Goal: Task Accomplishment & Management: Manage account settings

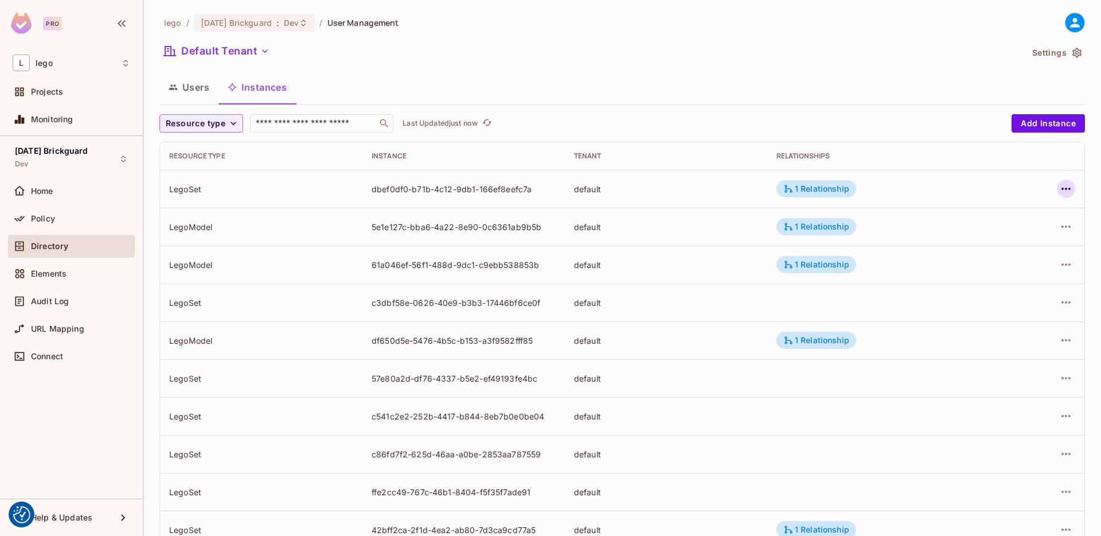
click at [1061, 188] on icon "button" at bounding box center [1065, 189] width 9 height 2
click at [959, 238] on div "Edit Attributes" at bounding box center [973, 240] width 57 height 11
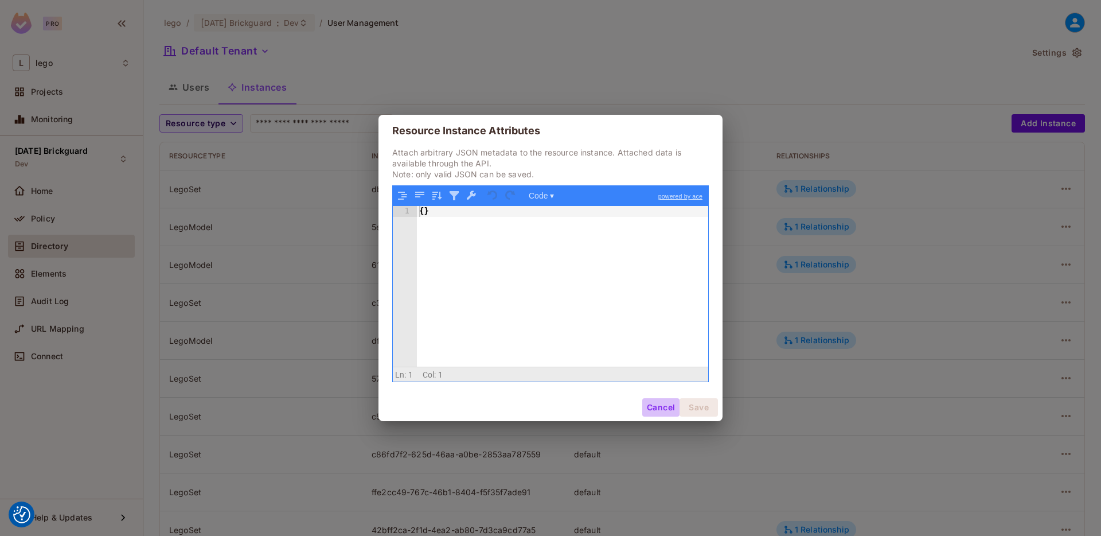
click at [663, 416] on button "Cancel" at bounding box center [660, 407] width 37 height 18
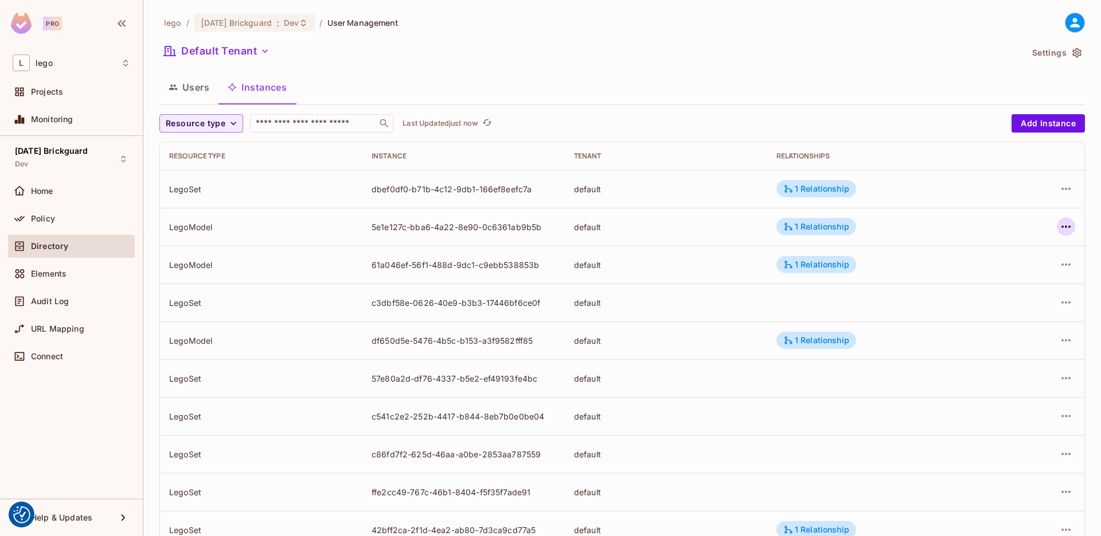
click at [1062, 229] on icon "button" at bounding box center [1066, 227] width 14 height 14
click at [969, 272] on div "Edit Attributes" at bounding box center [973, 277] width 57 height 11
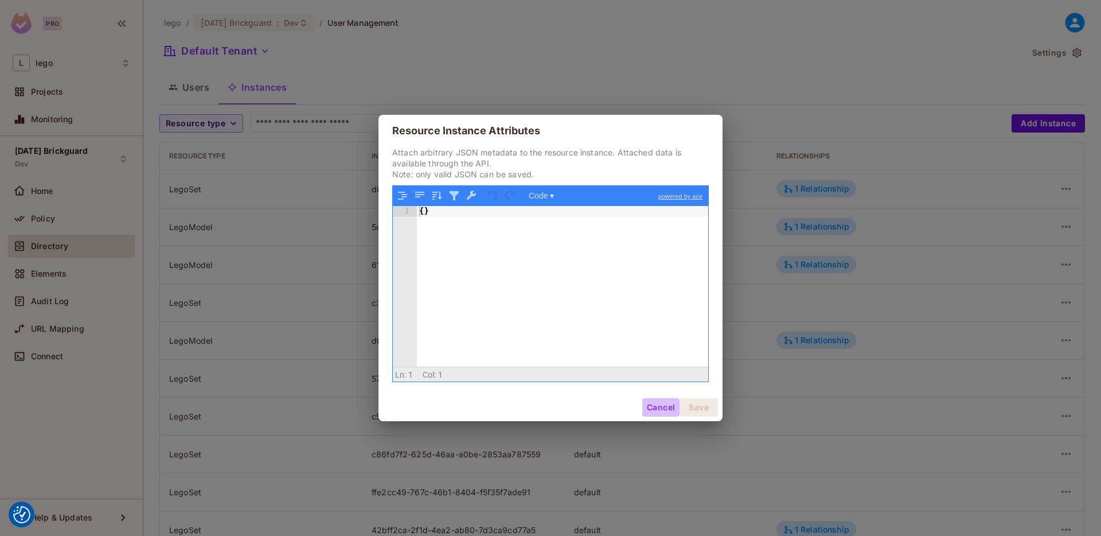
click at [669, 407] on button "Cancel" at bounding box center [660, 407] width 37 height 18
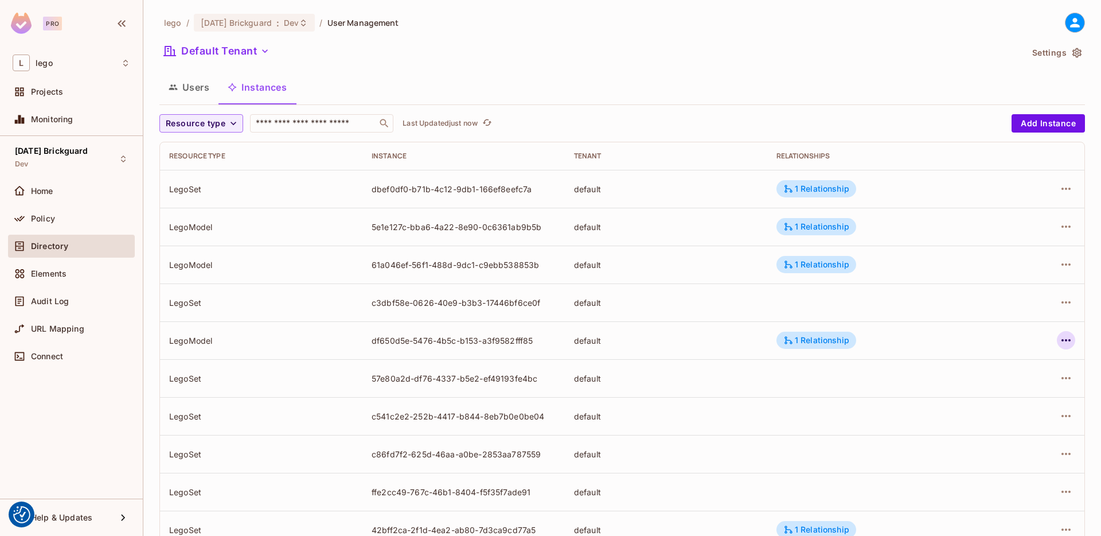
click at [1061, 339] on icon "button" at bounding box center [1065, 340] width 9 height 2
click at [959, 377] on li "Edit Resource Instance" at bounding box center [985, 366] width 144 height 25
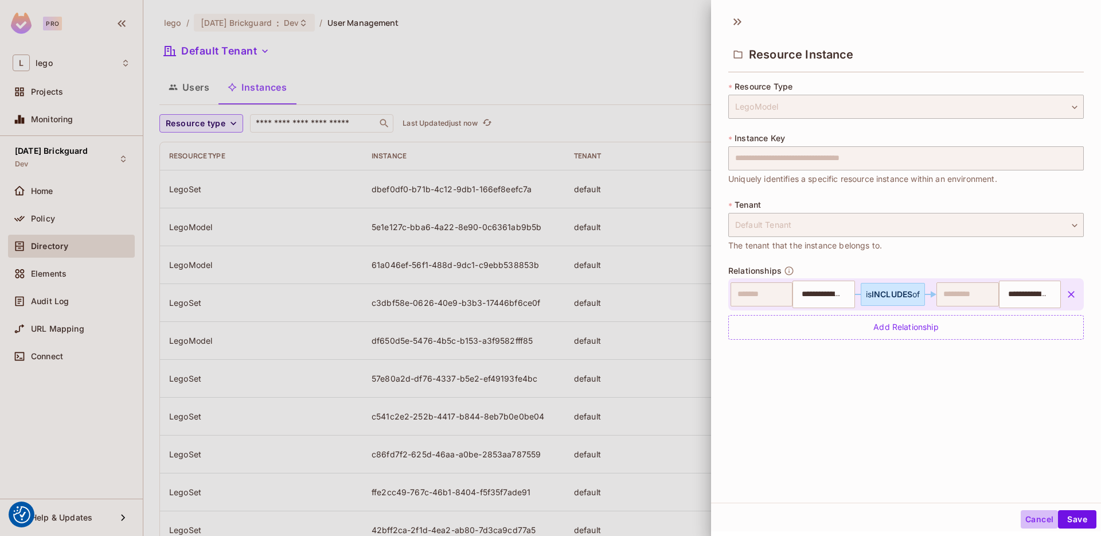
click at [1021, 514] on button "Cancel" at bounding box center [1039, 519] width 37 height 18
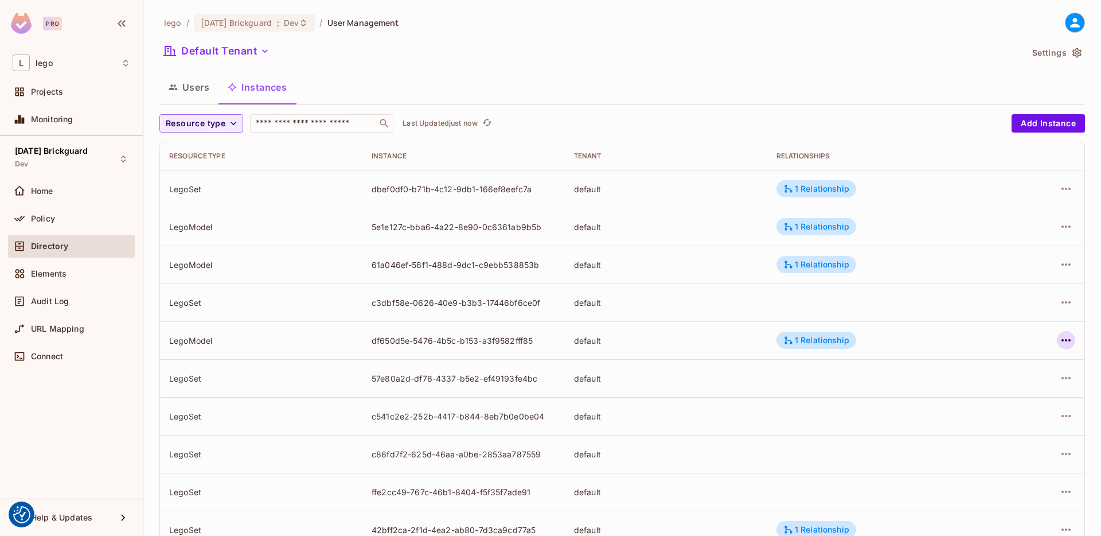
click at [1059, 342] on icon "button" at bounding box center [1066, 340] width 14 height 14
click at [962, 397] on span "Edit Attributes" at bounding box center [974, 391] width 64 height 18
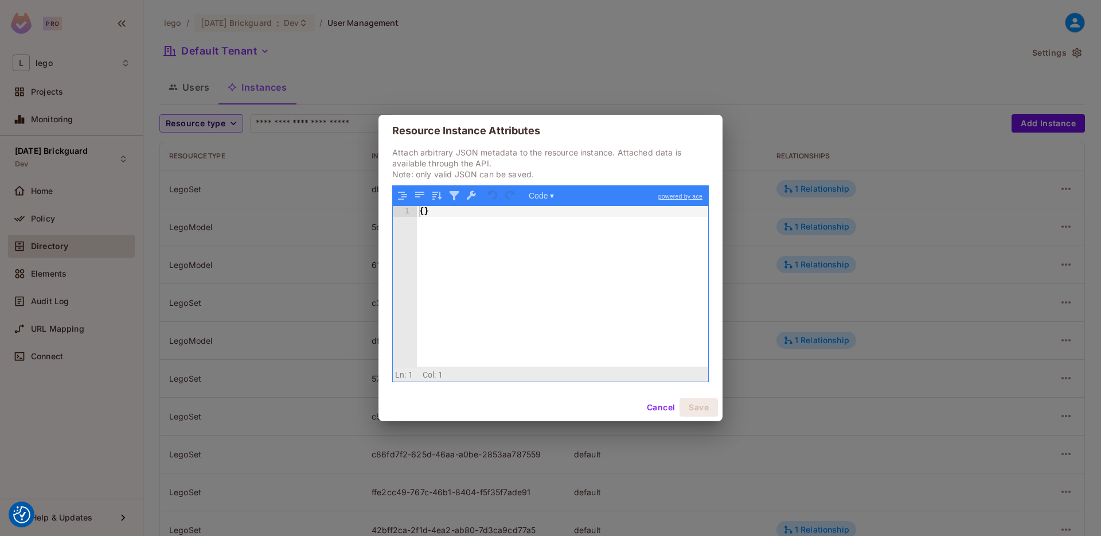
click at [665, 402] on button "Cancel" at bounding box center [660, 407] width 37 height 18
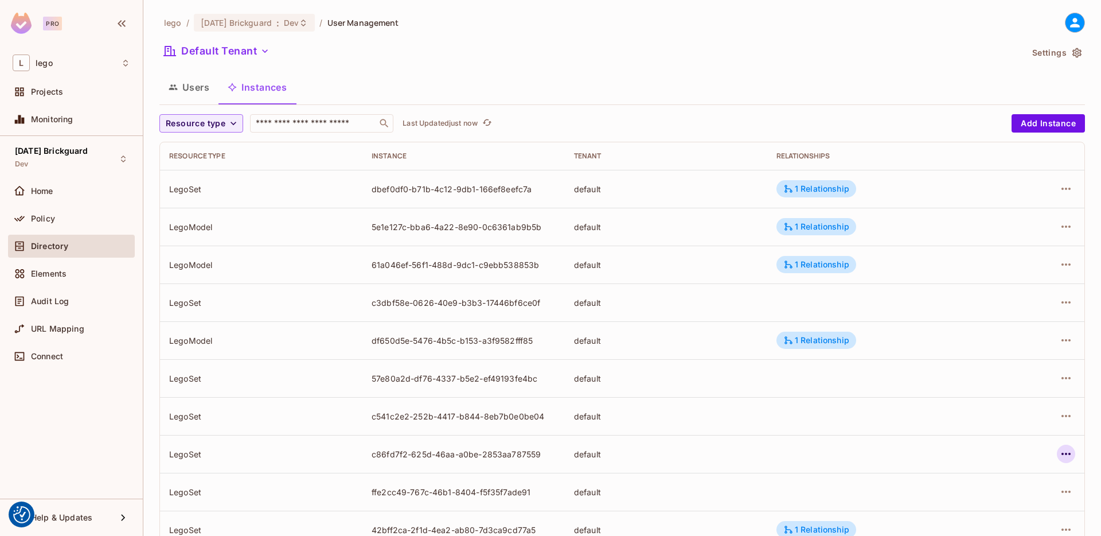
click at [1064, 451] on button "button" at bounding box center [1066, 453] width 18 height 18
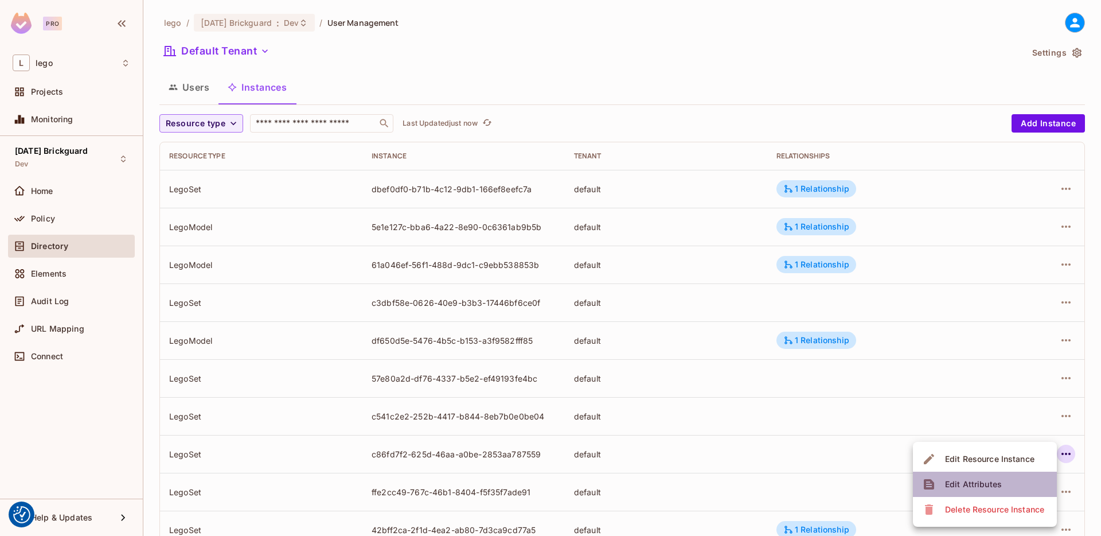
click at [967, 482] on div "Edit Attributes" at bounding box center [973, 483] width 57 height 11
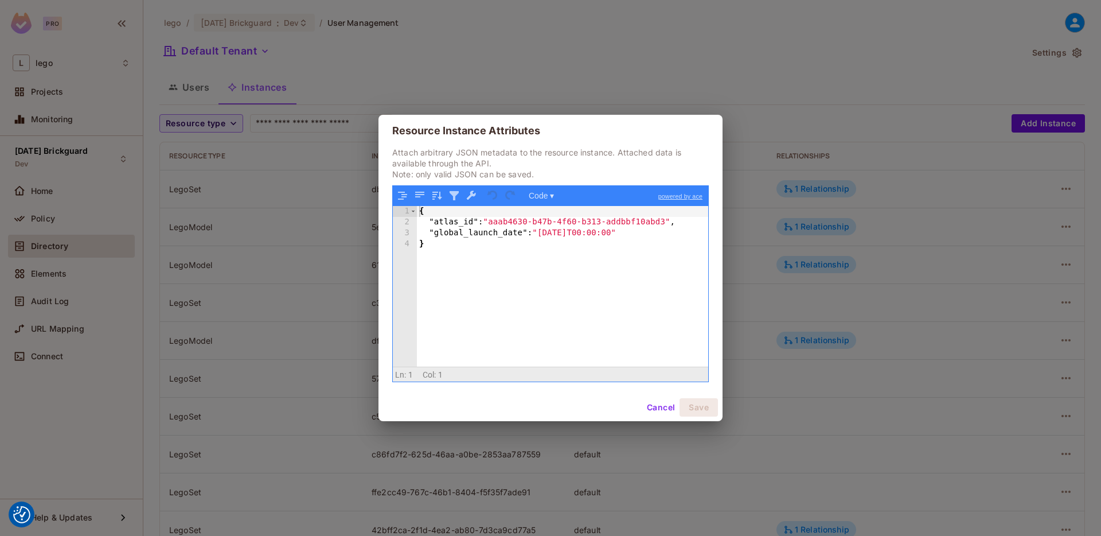
click at [449, 224] on div "{ "atlas_id" : "aaab4630-b47b-4f60-b313-addbbf10abd3" , "global_launch_date" : …" at bounding box center [562, 297] width 291 height 182
click at [486, 270] on div "{ "atlas_id" : "aaab4630-b47b-4f60-b313-addbbf10abd3" , "global_launch_date" : …" at bounding box center [562, 297] width 291 height 182
click at [450, 218] on div "{ "atlas_id" : "aaab4630-b47b-4f60-b313-addbbf10abd3" , "global_launch_date" : …" at bounding box center [562, 297] width 291 height 182
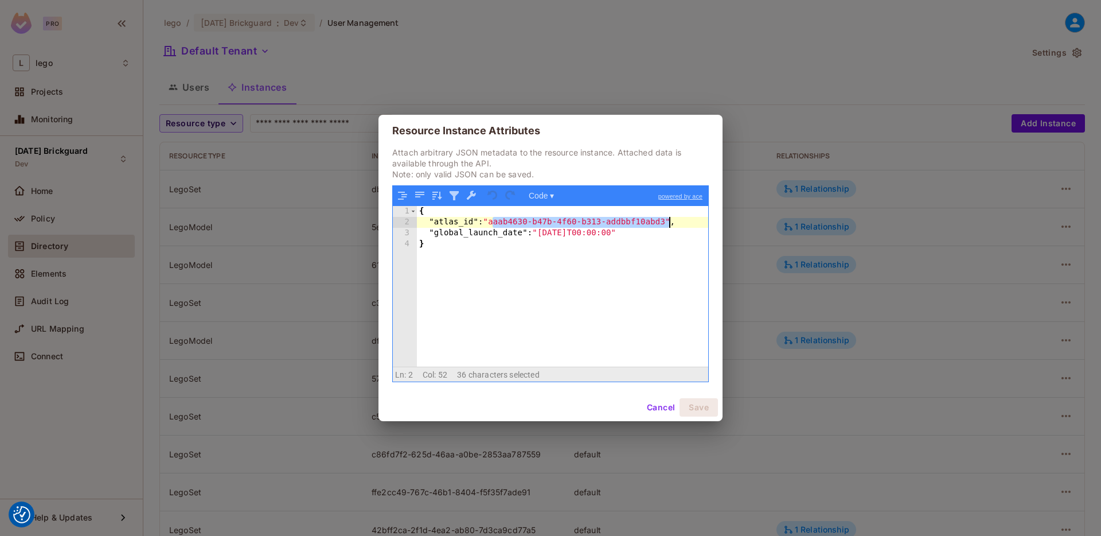
drag, startPoint x: 494, startPoint y: 221, endPoint x: 670, endPoint y: 218, distance: 176.1
click at [670, 218] on div "{ "atlas_id" : "aaab4630-b47b-4f60-b313-addbbf10abd3" , "global_launch_date" : …" at bounding box center [562, 297] width 291 height 182
click at [654, 406] on button "Cancel" at bounding box center [660, 407] width 37 height 18
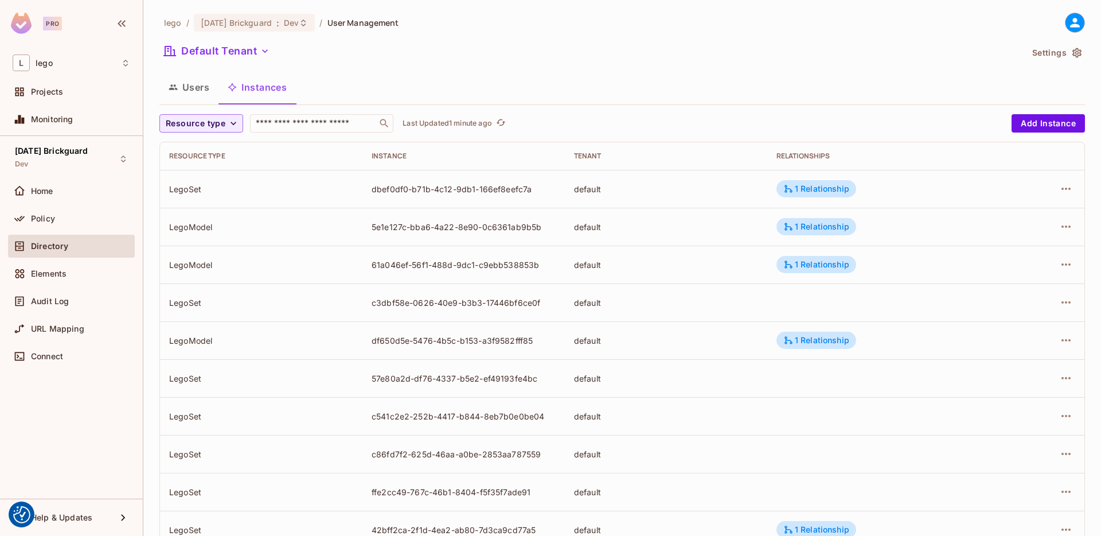
click at [382, 380] on div "57e80a2d-df76-4337-b5e2-ef49193fe4bc" at bounding box center [464, 378] width 184 height 11
click at [1059, 377] on icon "button" at bounding box center [1066, 378] width 14 height 14
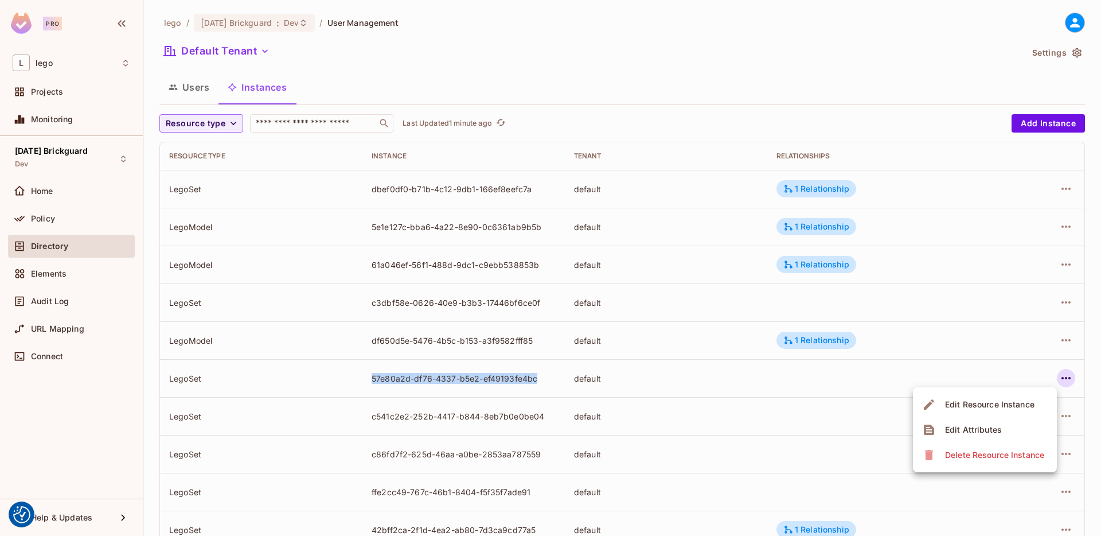
click at [987, 435] on div "Edit Attributes" at bounding box center [973, 429] width 57 height 11
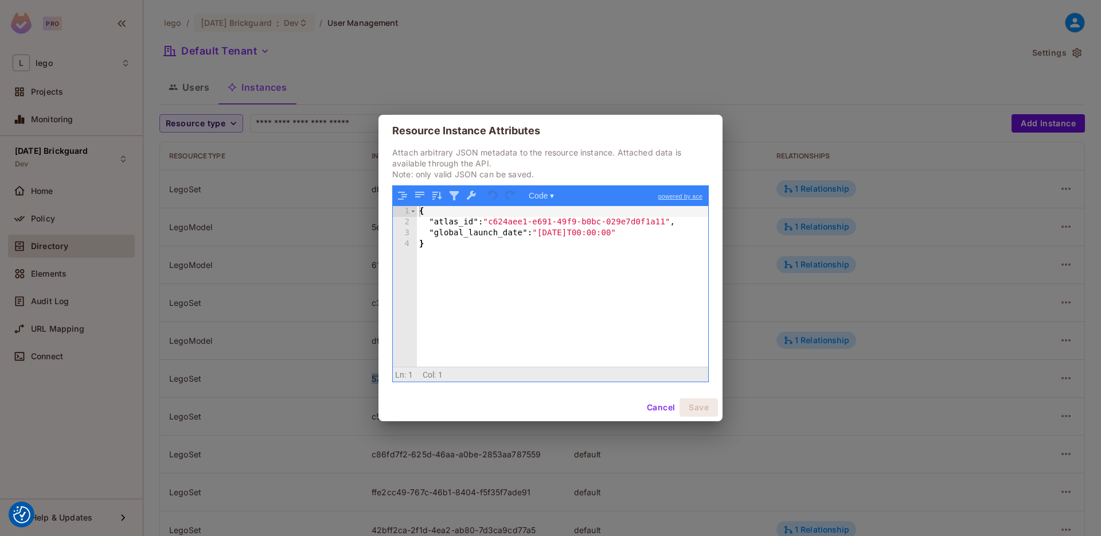
click at [660, 409] on button "Cancel" at bounding box center [660, 407] width 37 height 18
